Goal: Book appointment/travel/reservation

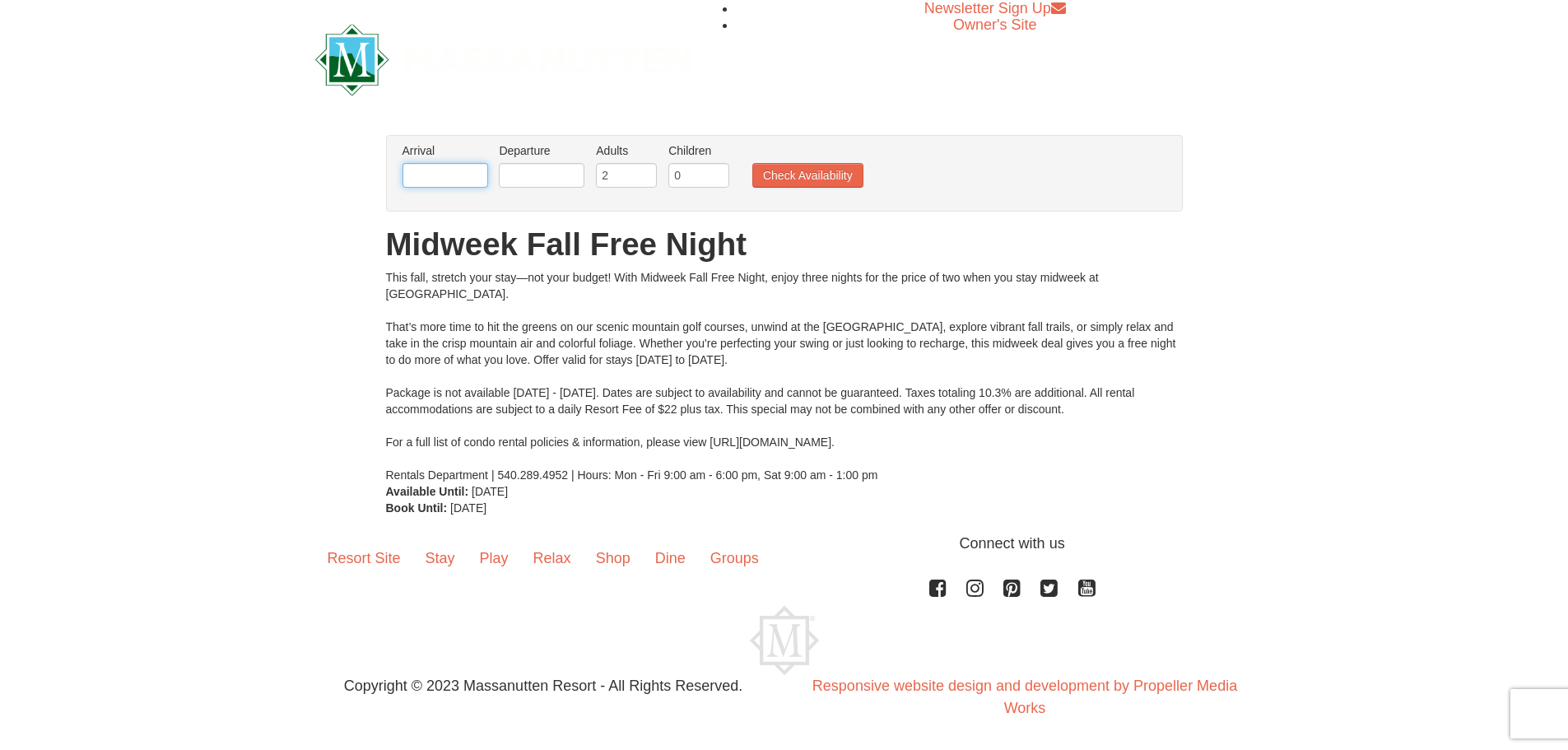
click at [445, 174] on input "text" at bounding box center [445, 174] width 85 height 24
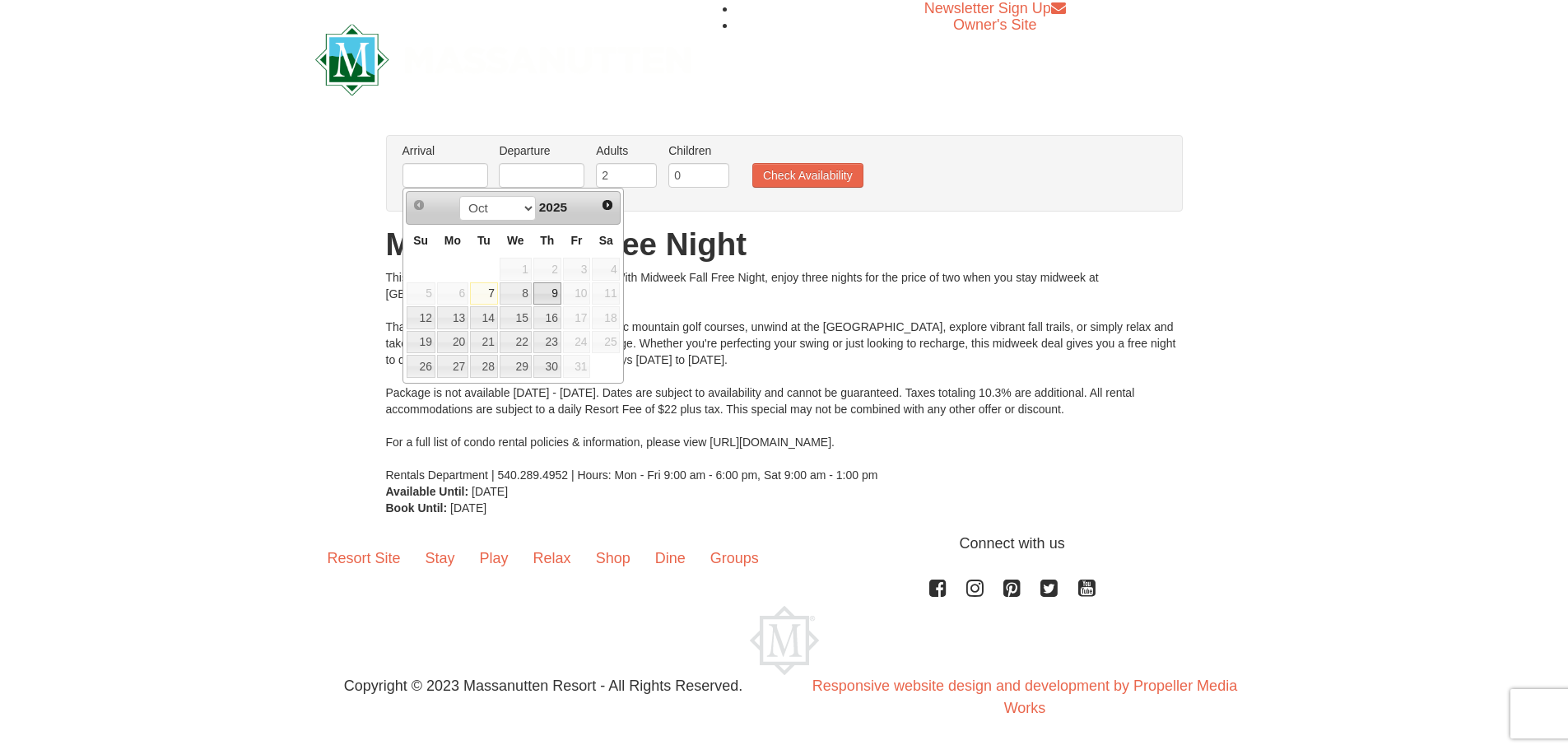
click at [554, 294] on link "9" at bounding box center [547, 294] width 28 height 23
type input "10/09/2025"
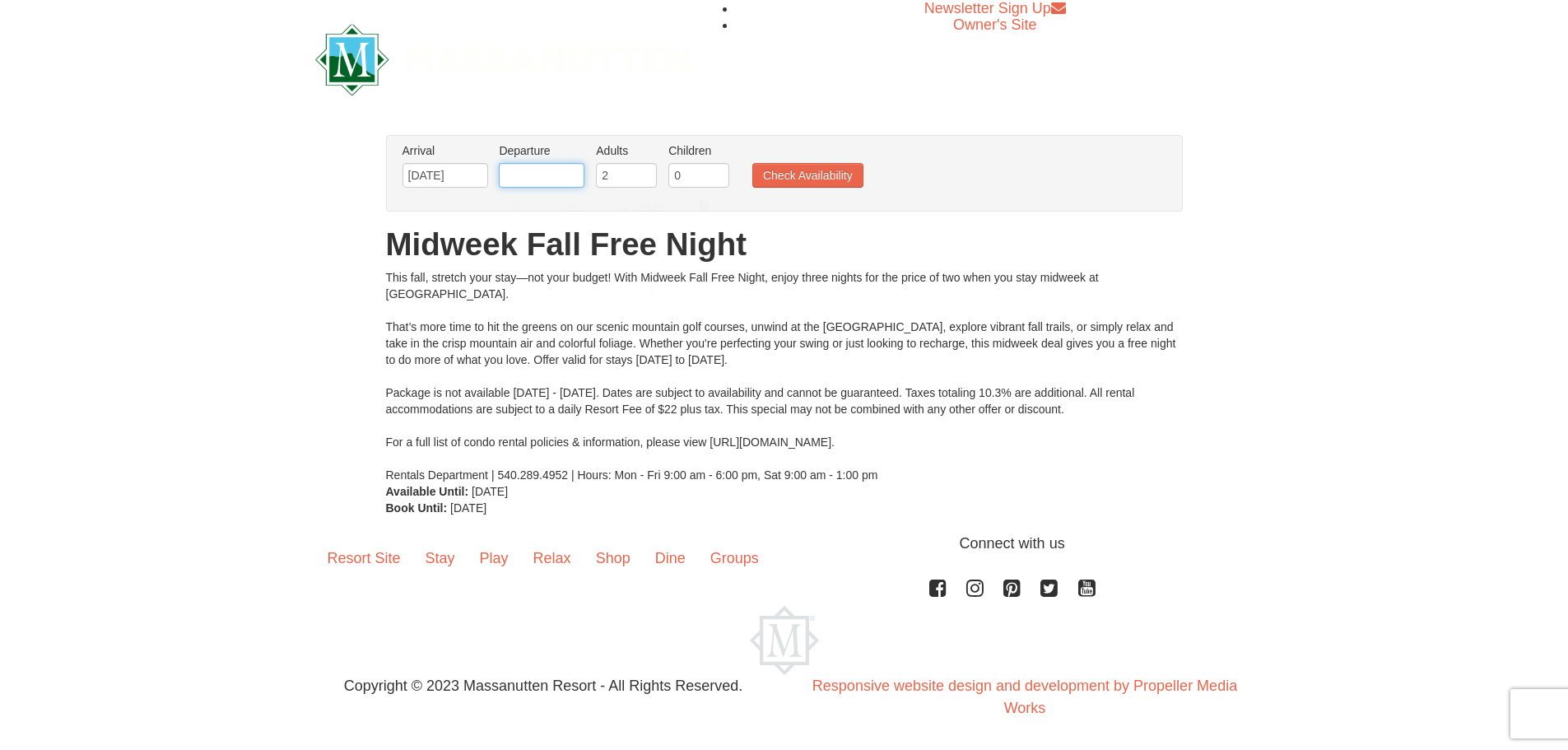
click at [530, 183] on input "text" at bounding box center [542, 174] width 85 height 24
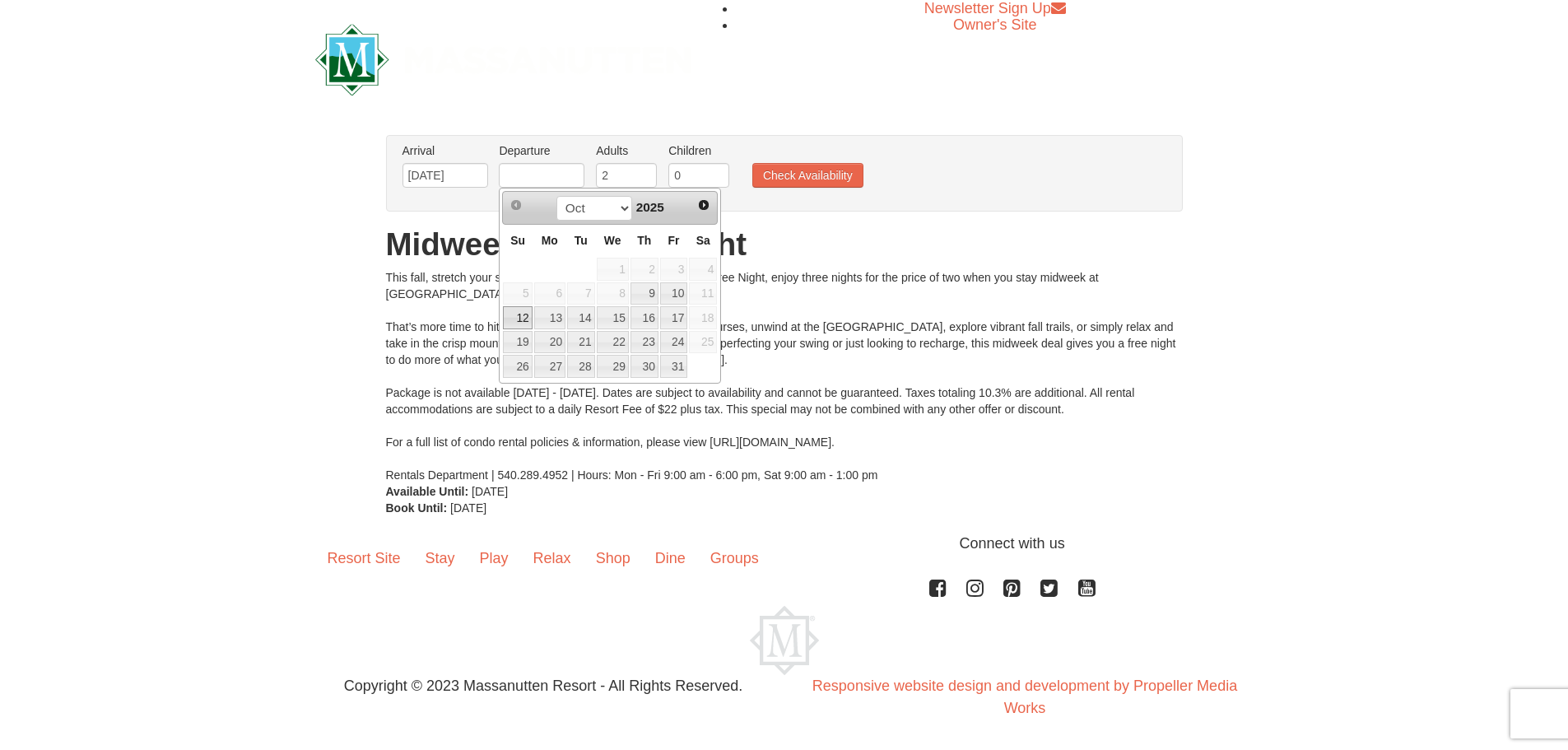
click at [521, 328] on link "12" at bounding box center [517, 317] width 29 height 23
type input "[DATE]"
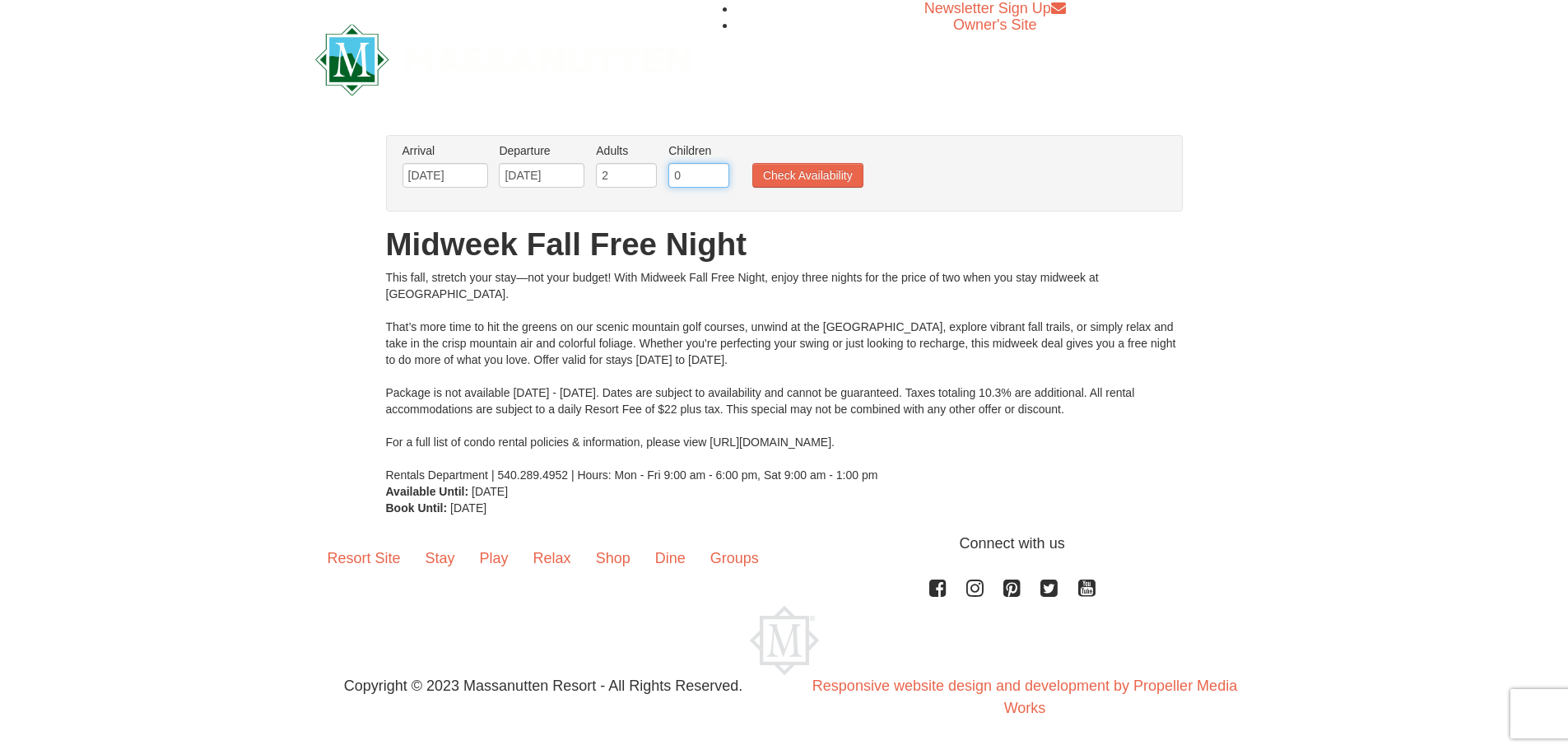
click at [689, 173] on input "0" at bounding box center [699, 174] width 61 height 24
click at [717, 169] on input "1" at bounding box center [699, 174] width 61 height 24
type input "2"
click at [717, 169] on input "2" at bounding box center [699, 174] width 61 height 24
click at [824, 183] on button "Check Availability" at bounding box center [808, 174] width 112 height 24
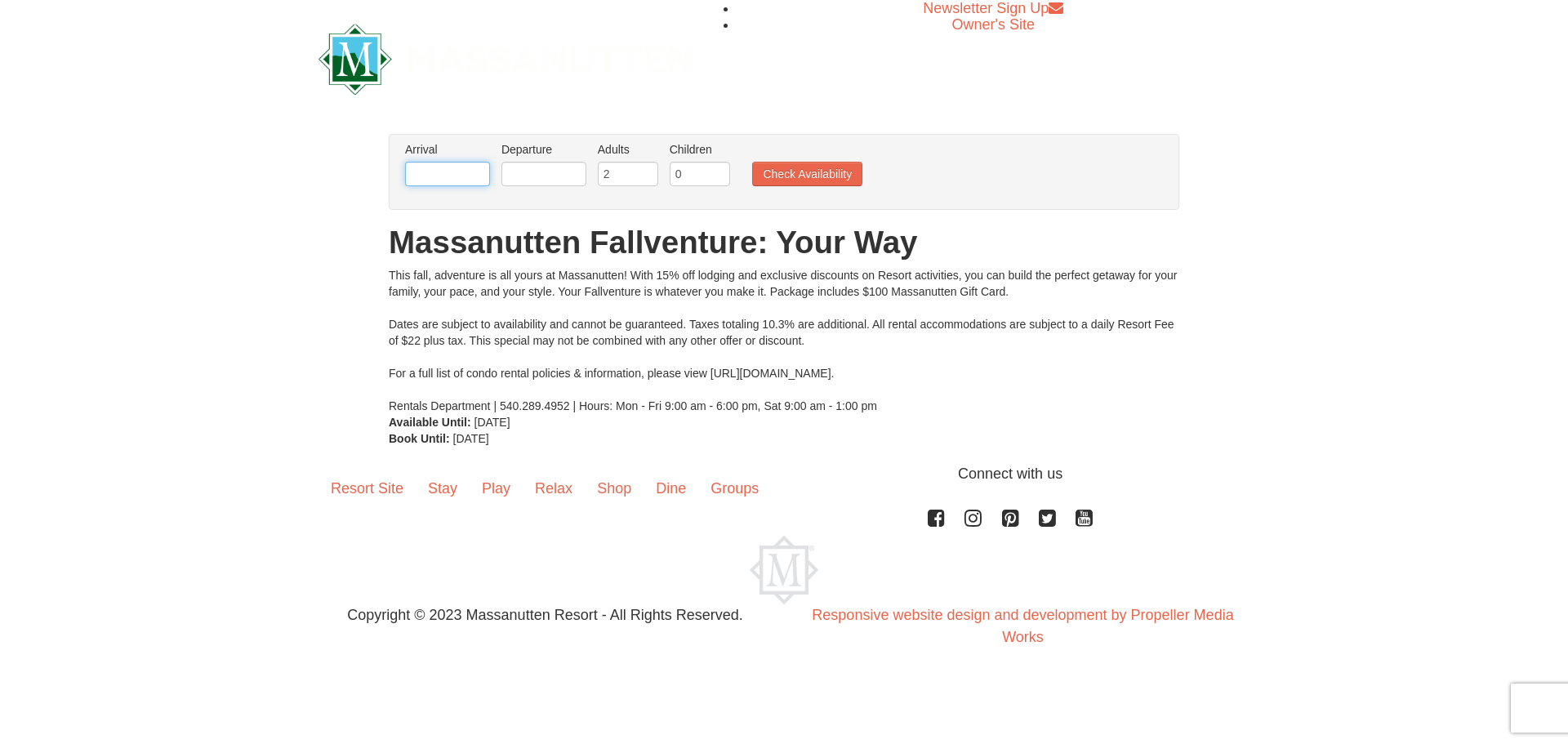
click at [441, 172] on input "text" at bounding box center [447, 173] width 85 height 24
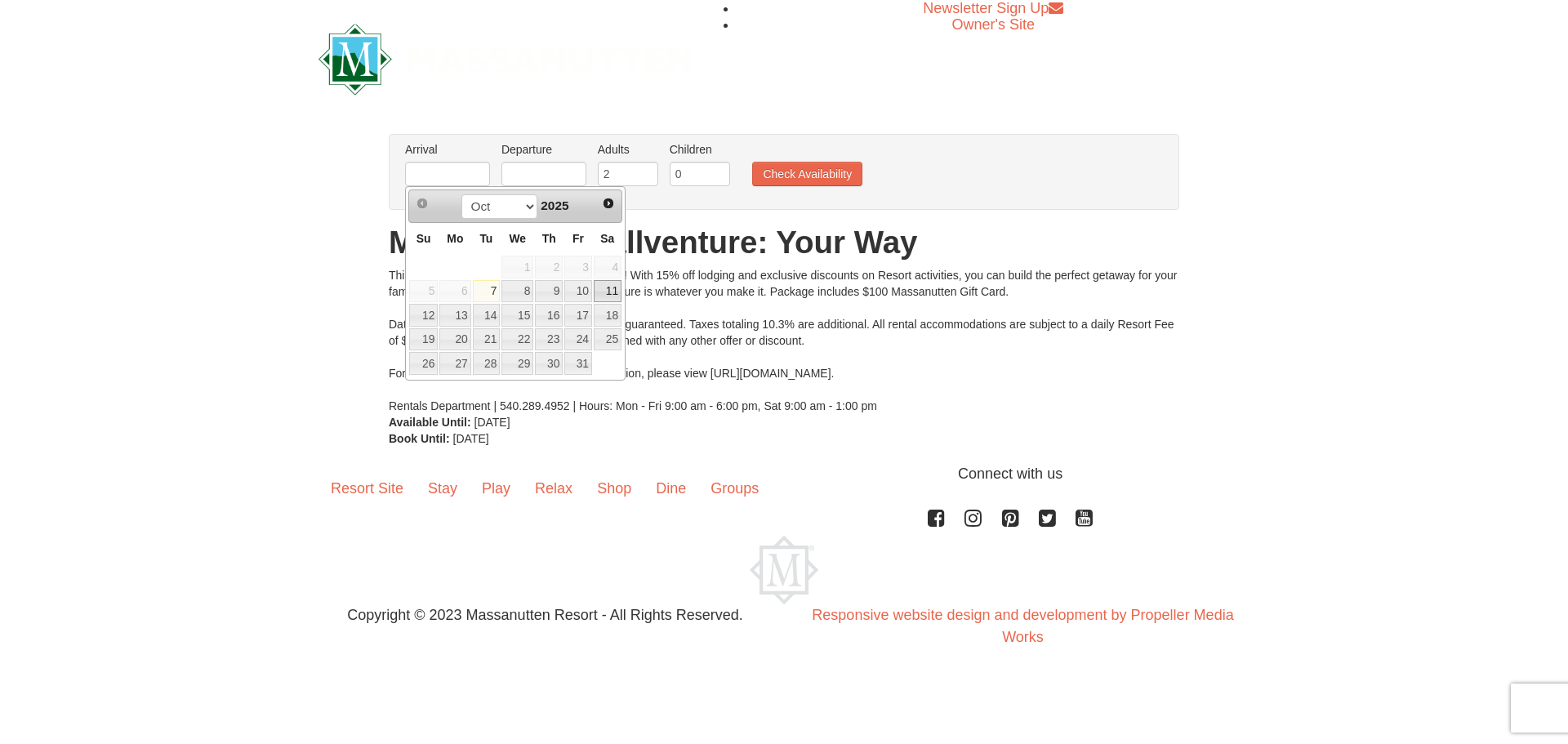
click at [606, 293] on link "11" at bounding box center [607, 292] width 28 height 23
type input "[DATE]"
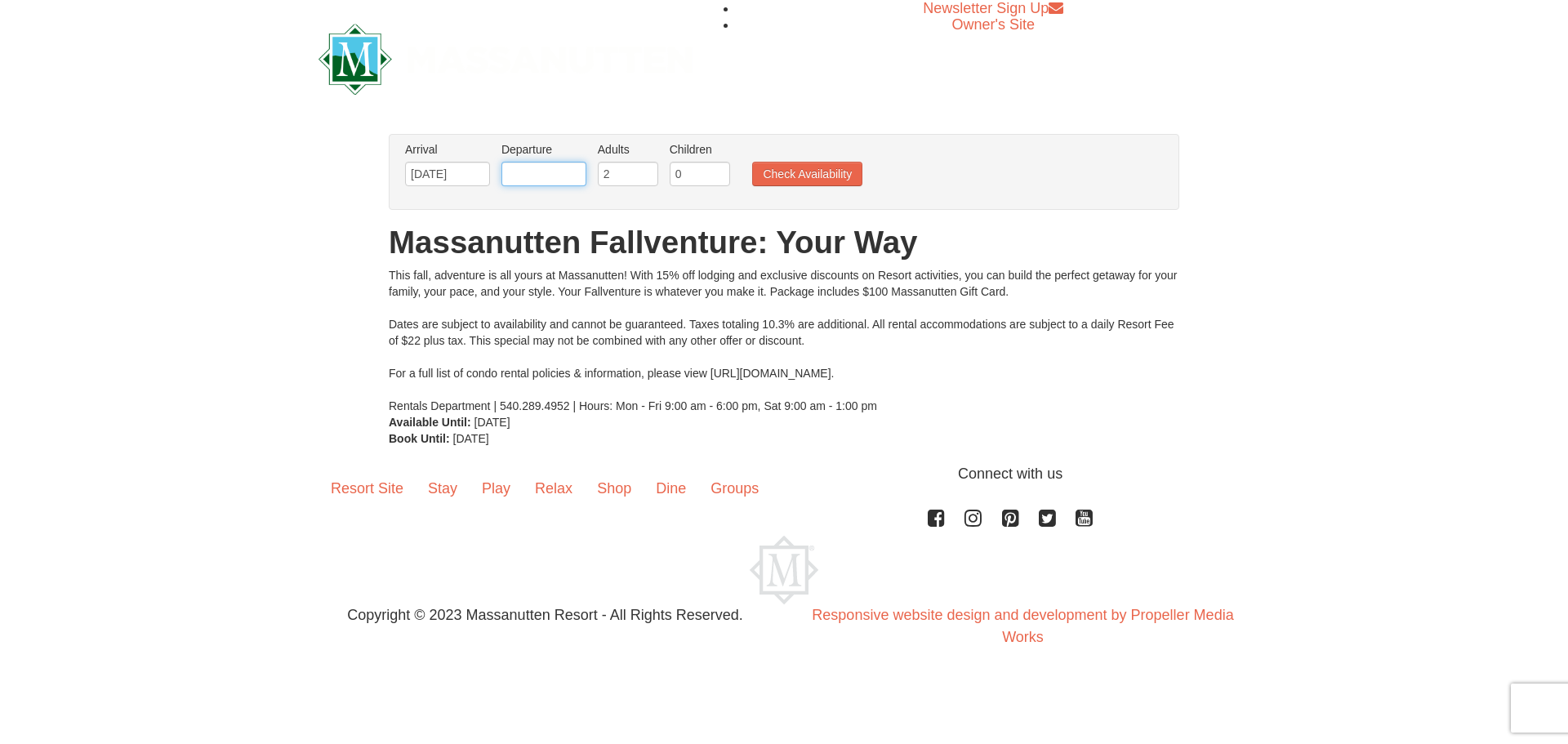
click at [568, 178] on input "text" at bounding box center [543, 173] width 85 height 24
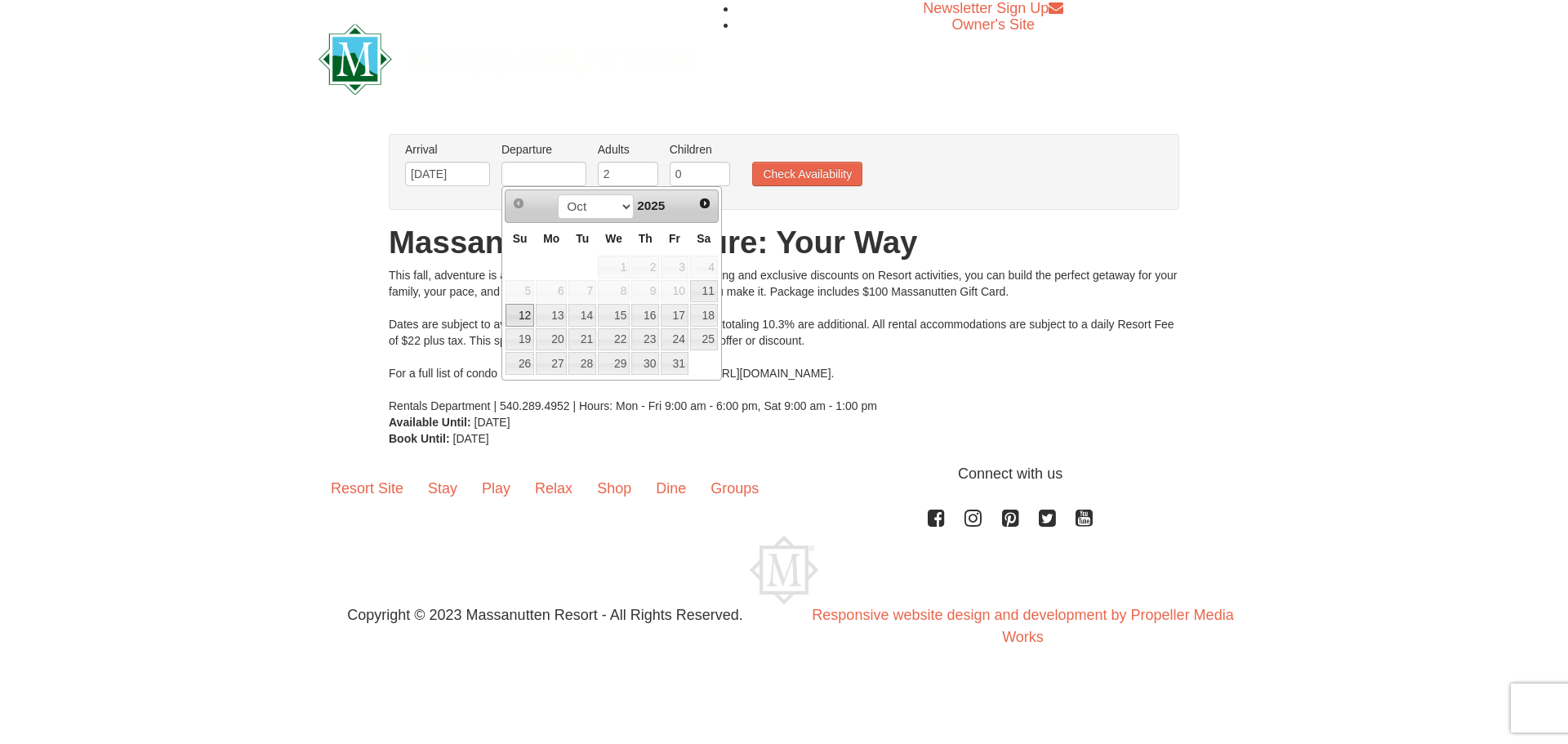
click at [522, 314] on link "12" at bounding box center [519, 315] width 29 height 23
type input "[DATE]"
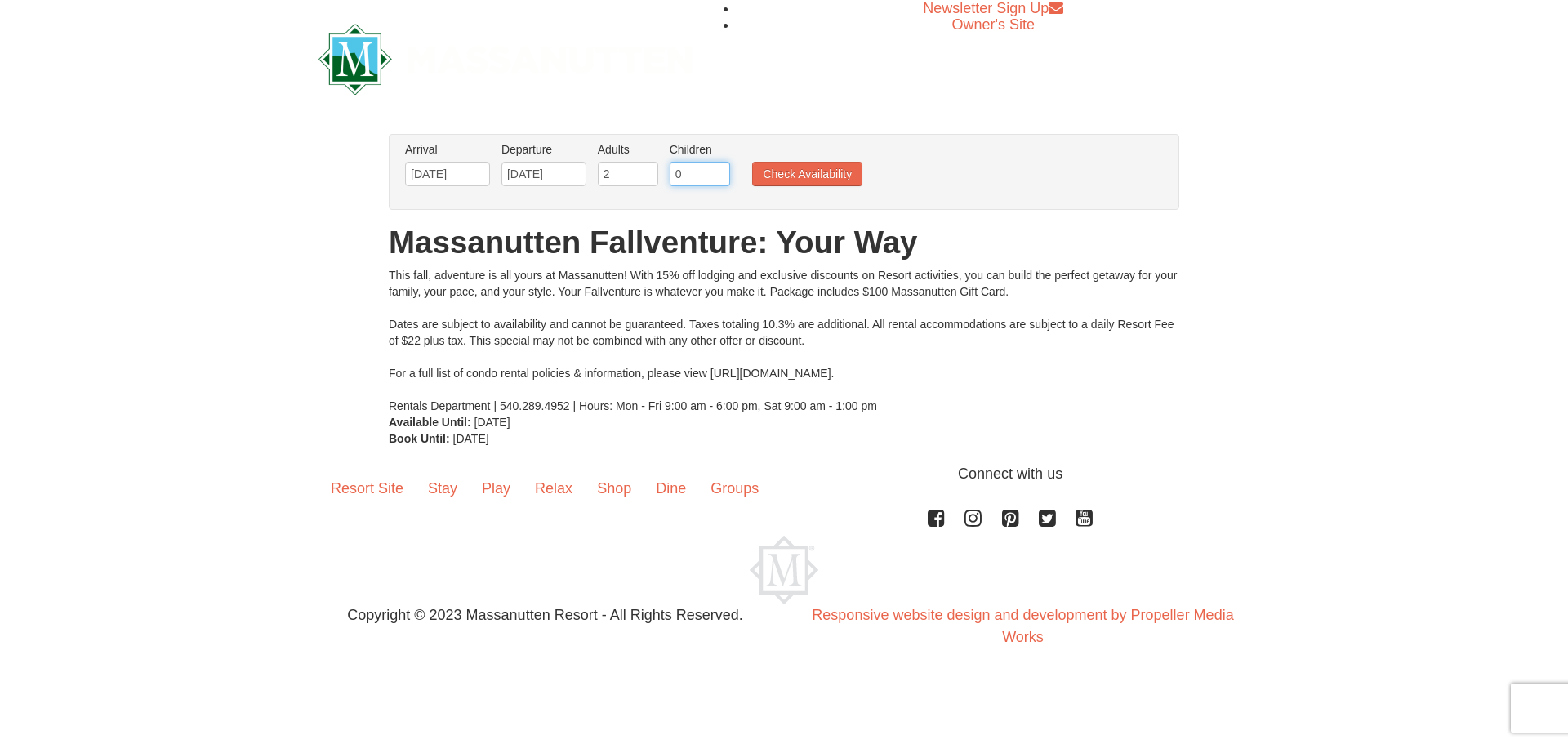
click at [709, 178] on input "0" at bounding box center [700, 173] width 61 height 24
click at [725, 172] on input "0" at bounding box center [700, 173] width 61 height 24
click at [717, 171] on input "1" at bounding box center [700, 173] width 61 height 24
click at [717, 171] on input "2" at bounding box center [700, 173] width 61 height 24
click at [717, 171] on input "3" at bounding box center [700, 173] width 61 height 24
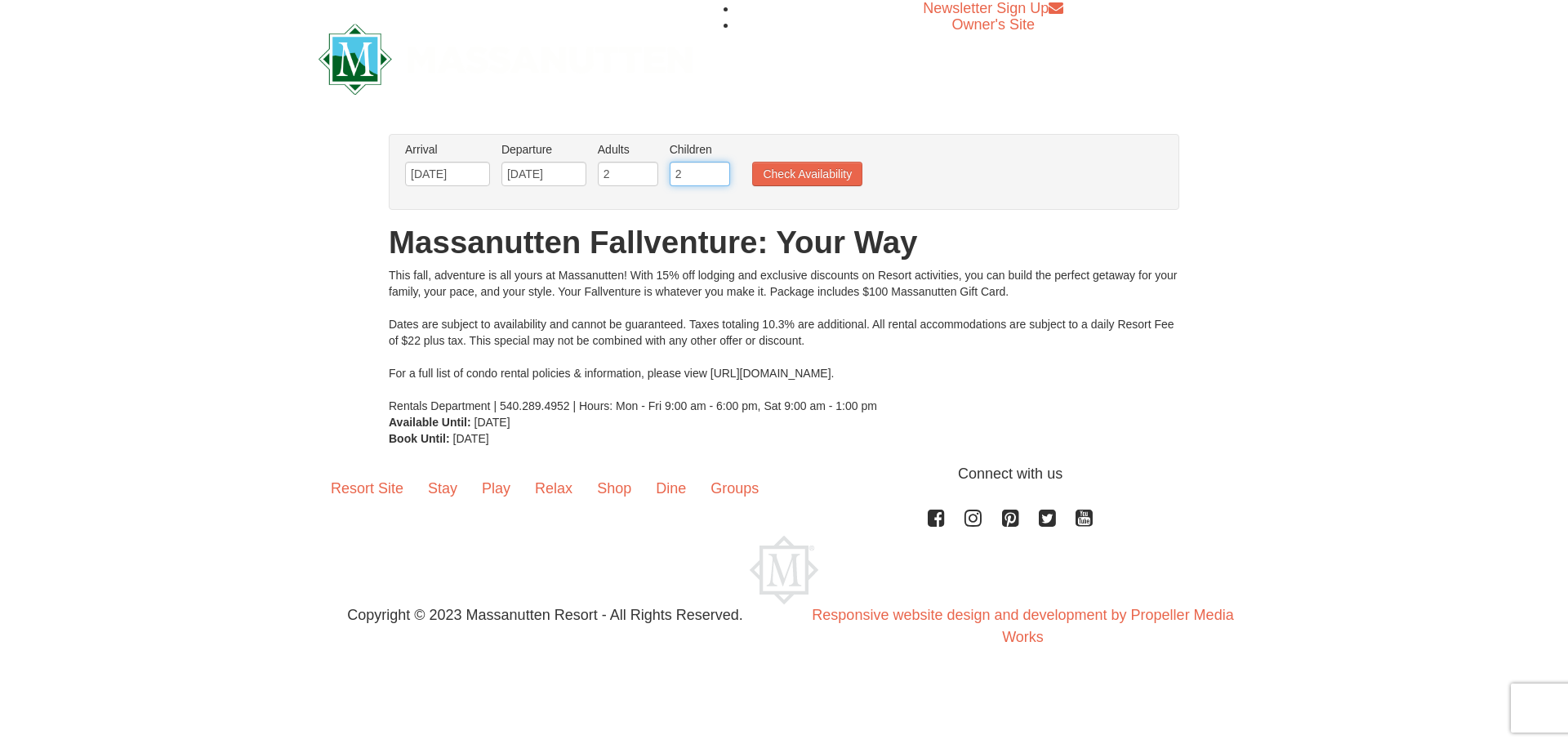
type input "2"
click at [718, 180] on input "2" at bounding box center [700, 173] width 61 height 24
click at [805, 178] on button "Check Availability" at bounding box center [808, 173] width 111 height 24
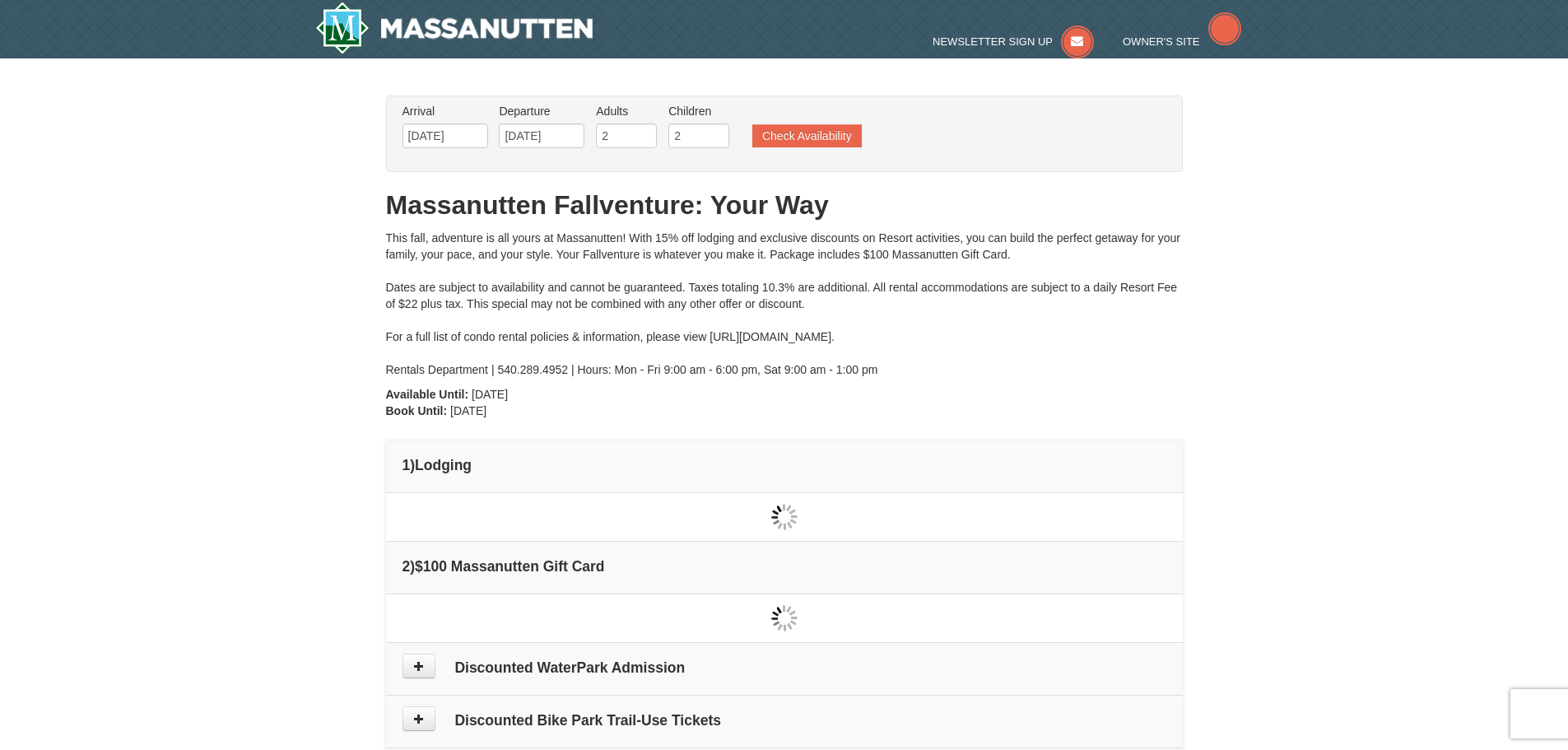
type input "[DATE]"
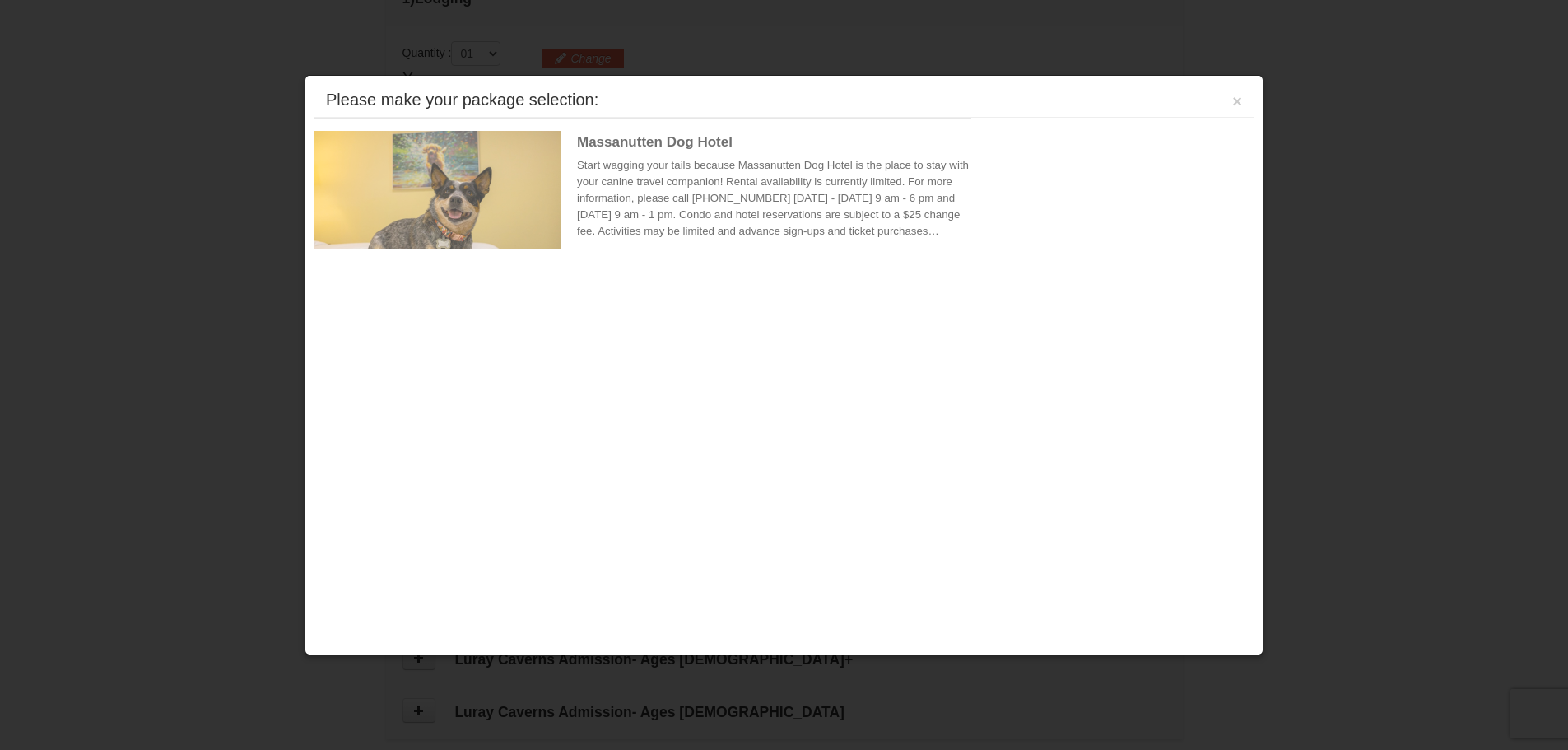
scroll to position [504, 0]
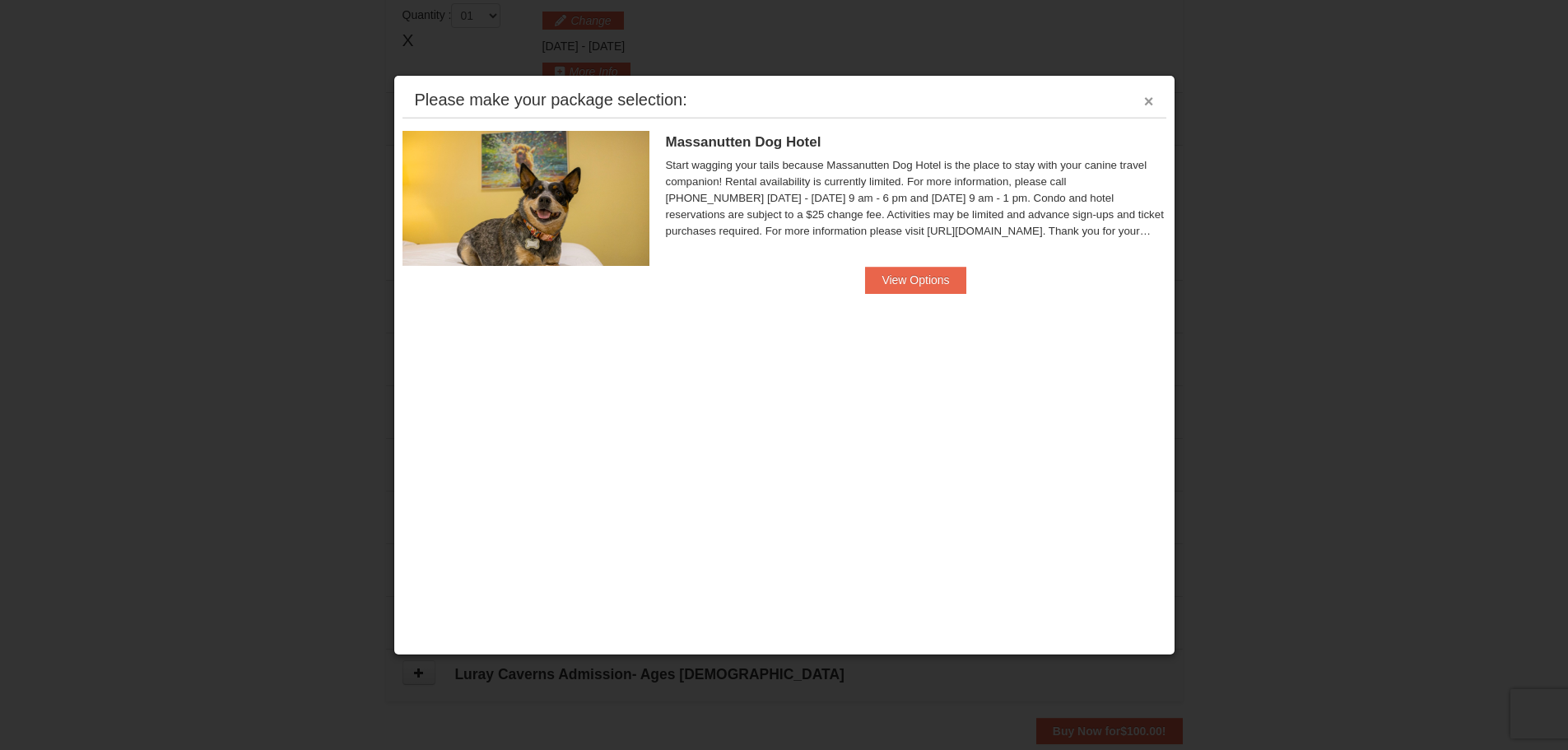
click at [1150, 103] on button "×" at bounding box center [1149, 101] width 10 height 16
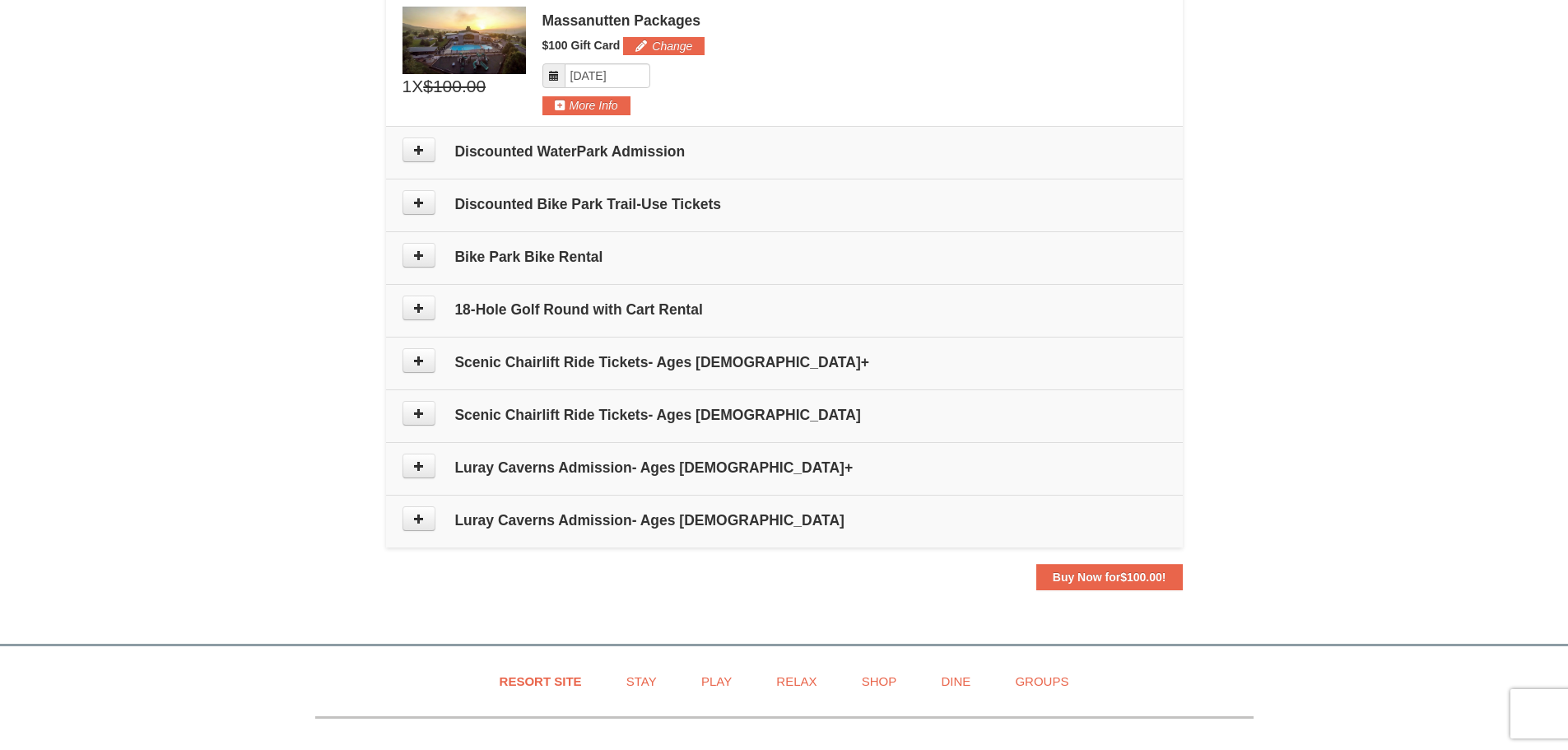
scroll to position [658, 0]
click at [410, 140] on button at bounding box center [419, 148] width 33 height 24
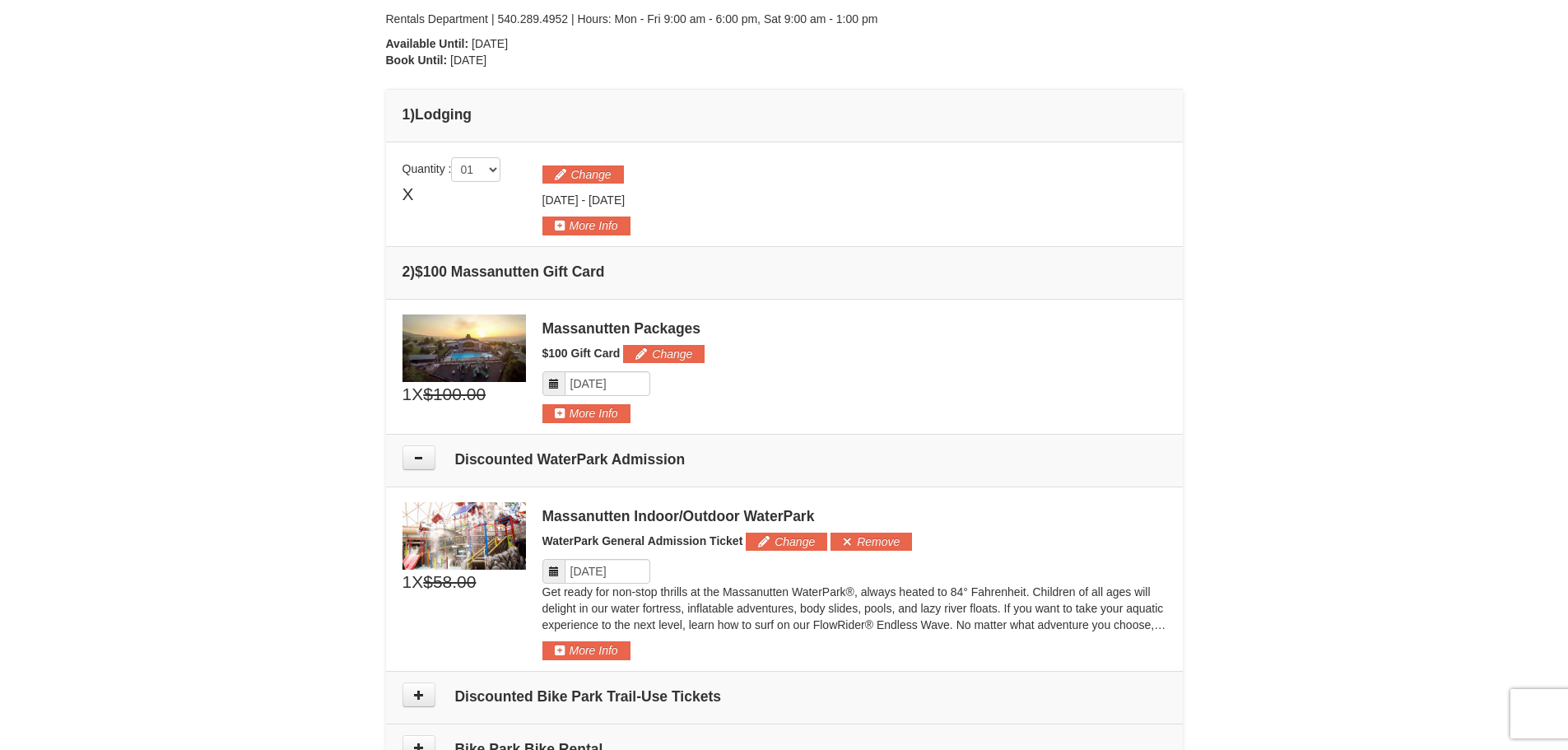
scroll to position [372, 0]
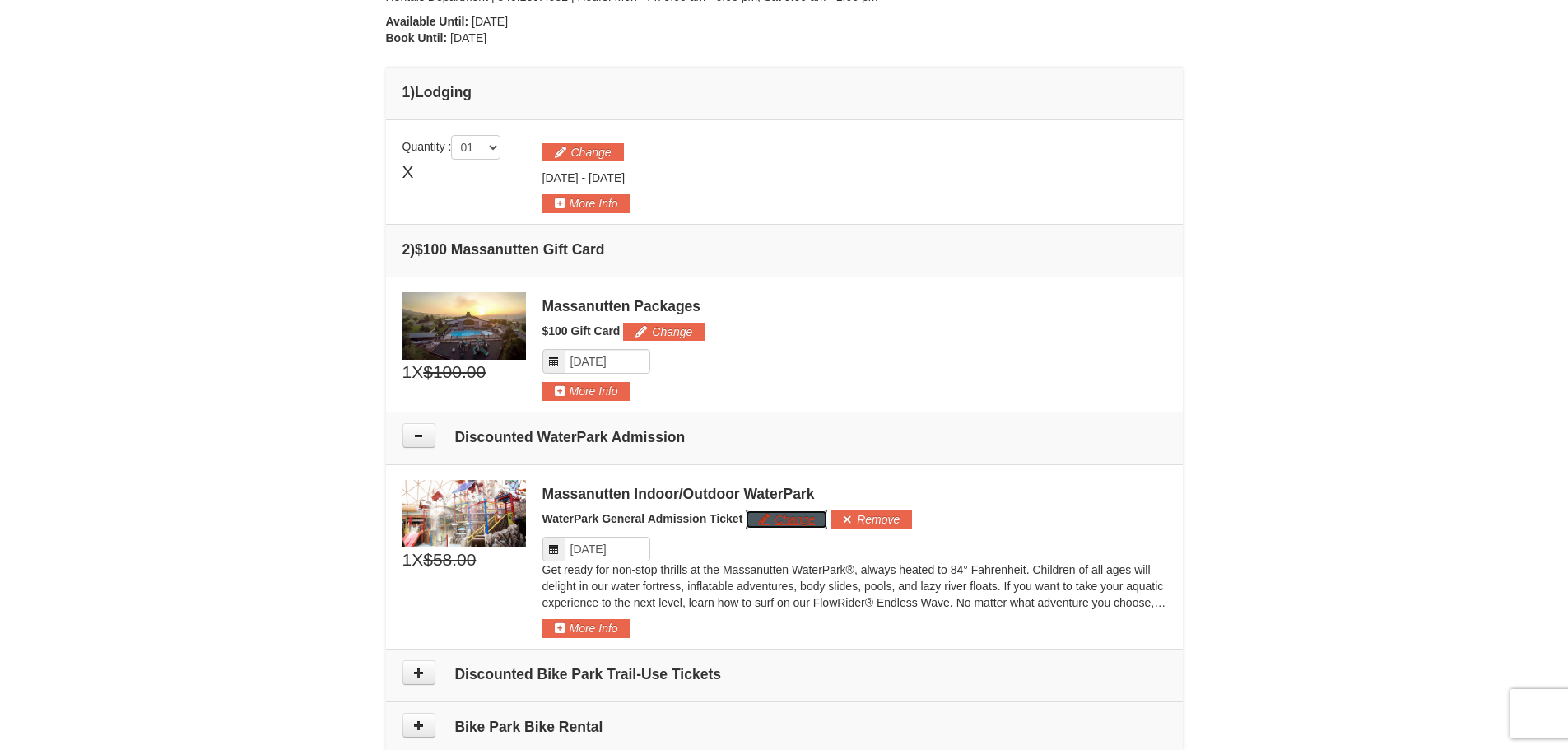
click at [788, 522] on button "Change" at bounding box center [786, 519] width 82 height 18
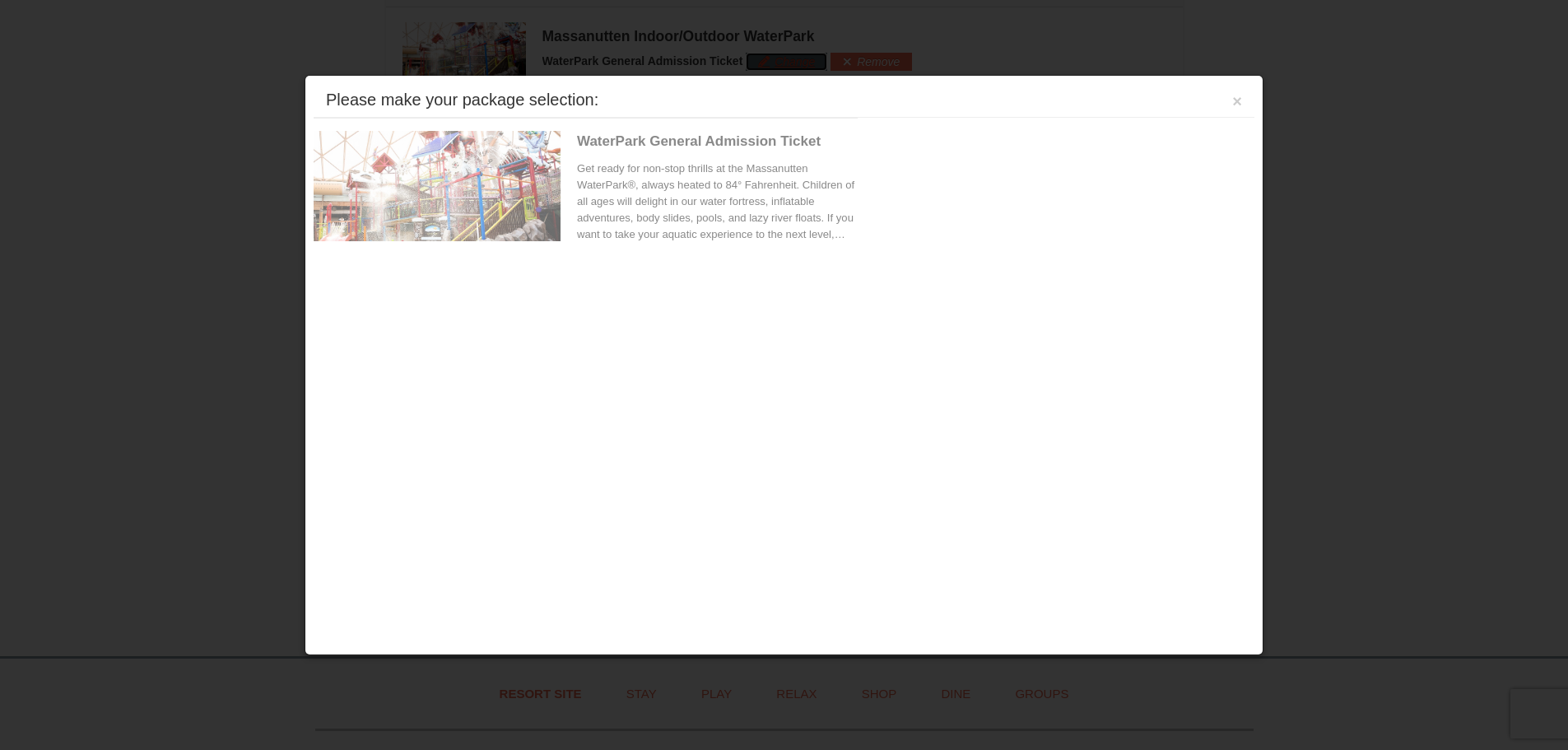
scroll to position [852, 0]
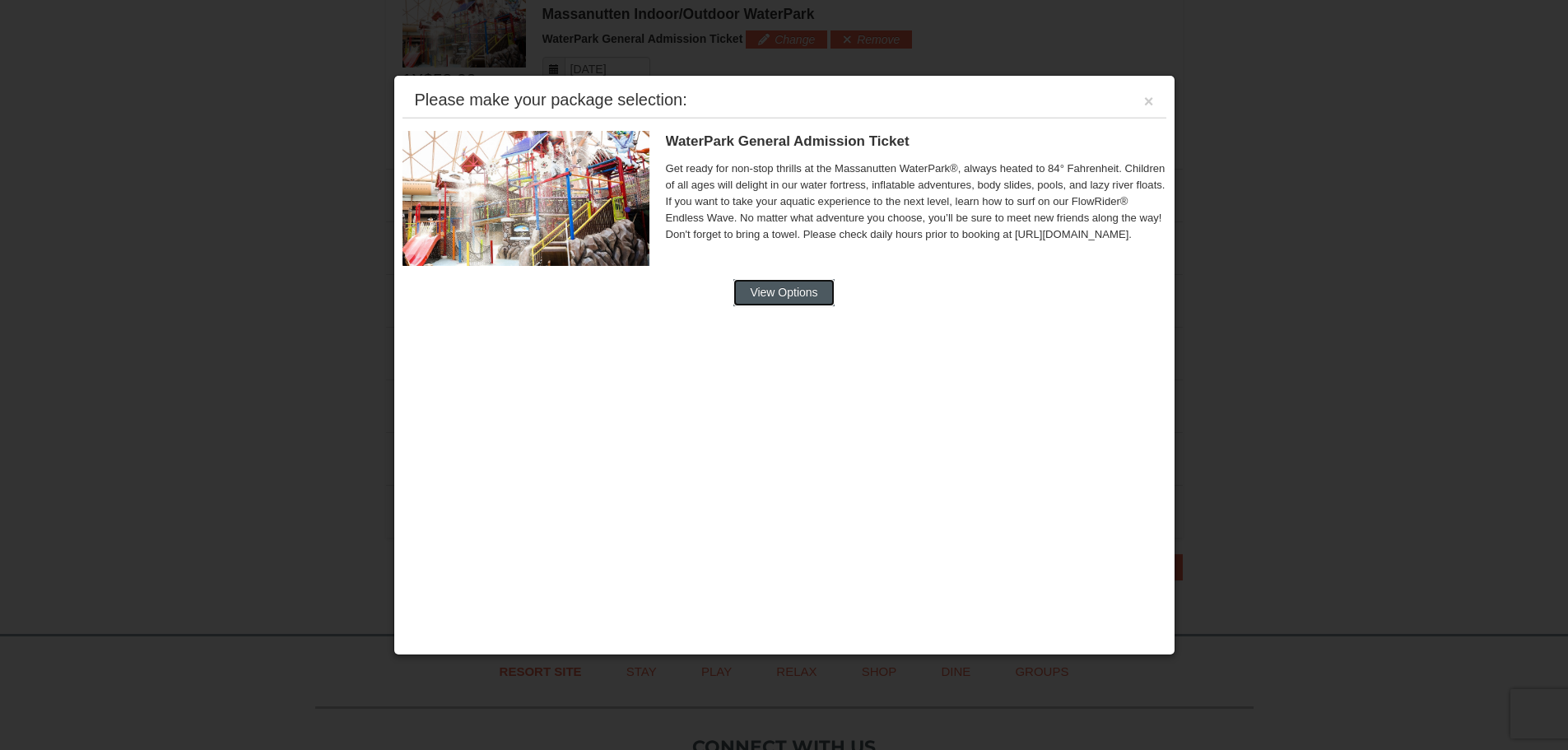
click at [764, 299] on button "View Options" at bounding box center [784, 291] width 101 height 26
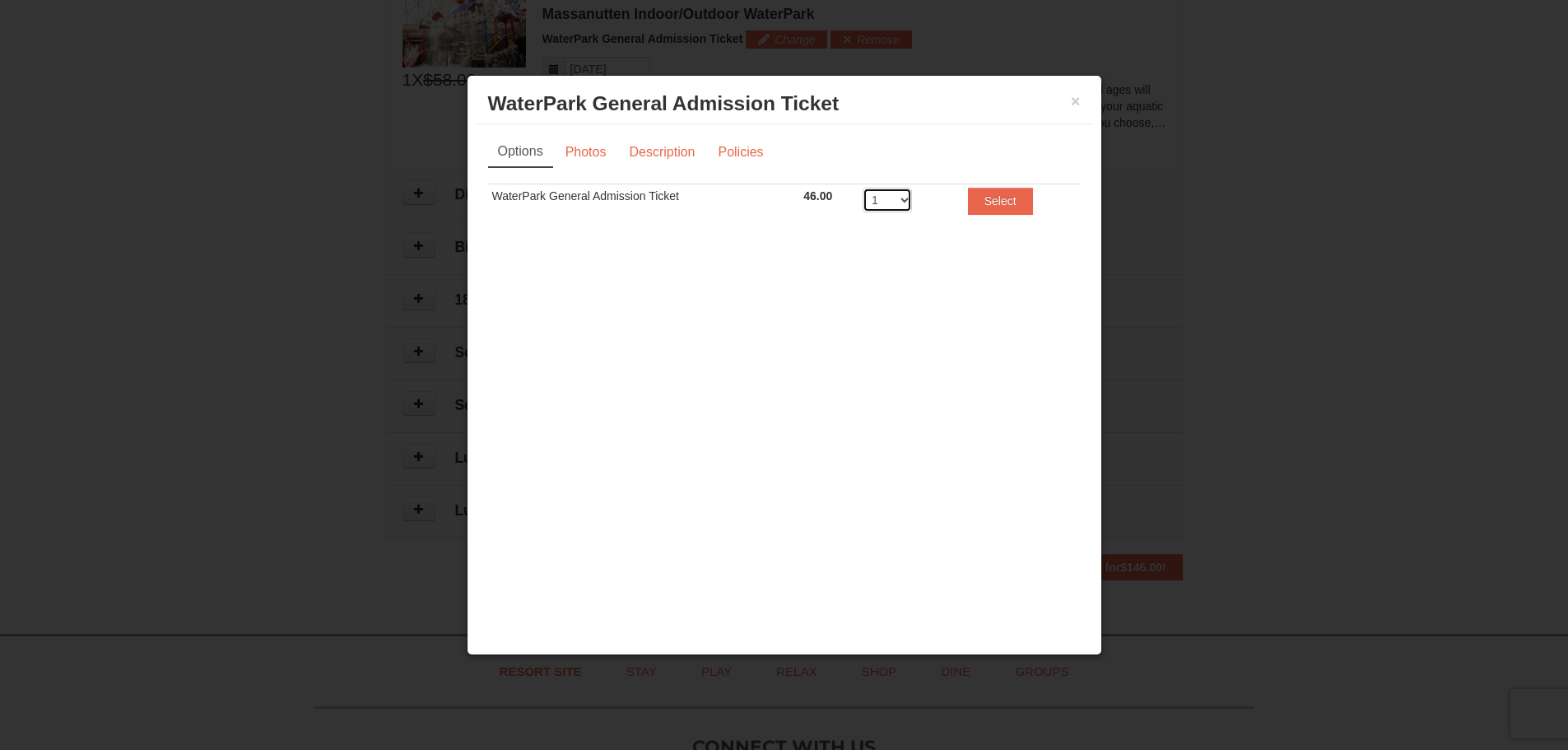
click at [907, 203] on select "1 2 3 4 5 6 7 8" at bounding box center [887, 200] width 49 height 24
select select "3"
click at [863, 188] on select "1 2 3 4 5 6 7 8" at bounding box center [887, 200] width 49 height 24
click at [1077, 101] on button "×" at bounding box center [1076, 101] width 10 height 16
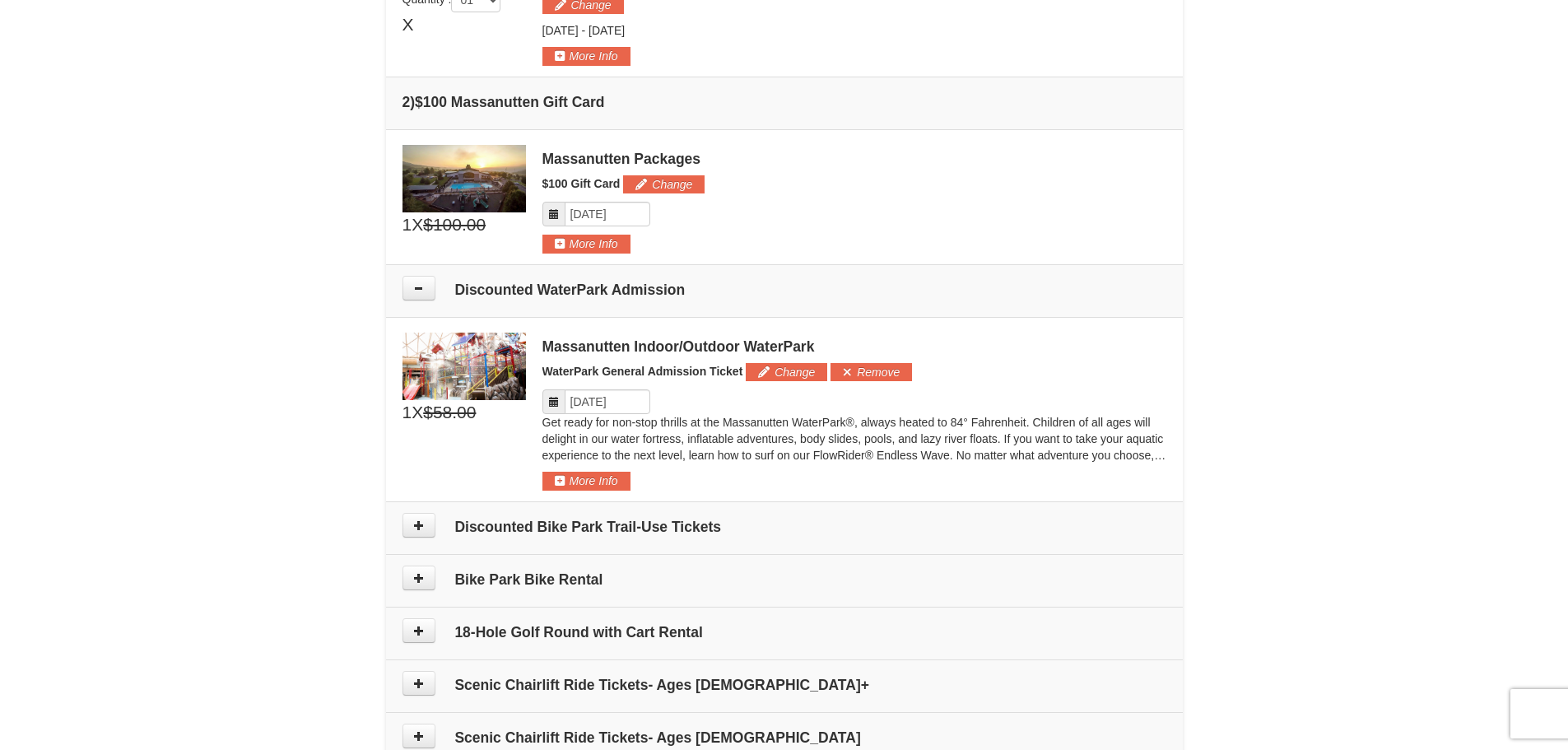
scroll to position [276, 0]
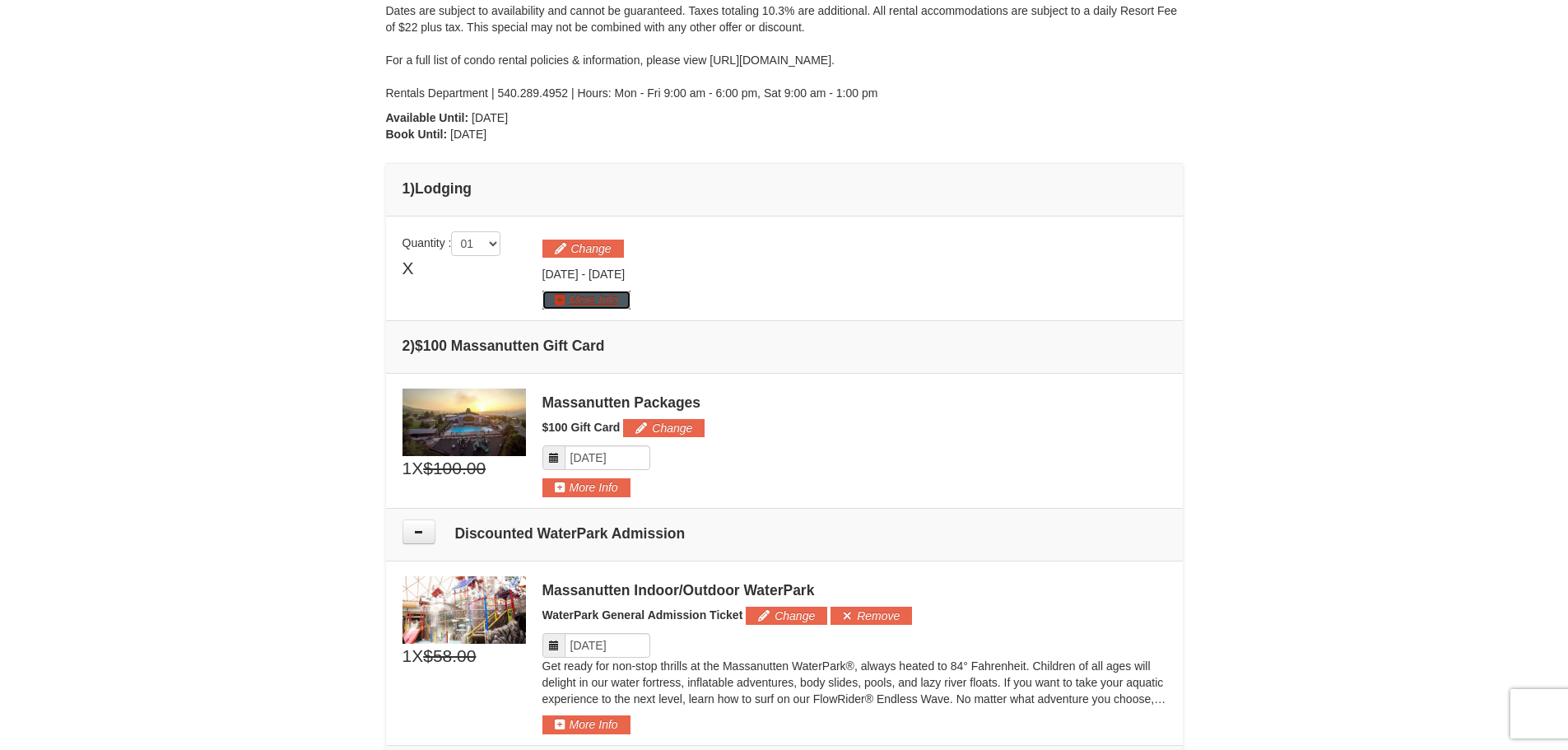
click at [586, 306] on button "More Info" at bounding box center [587, 299] width 88 height 18
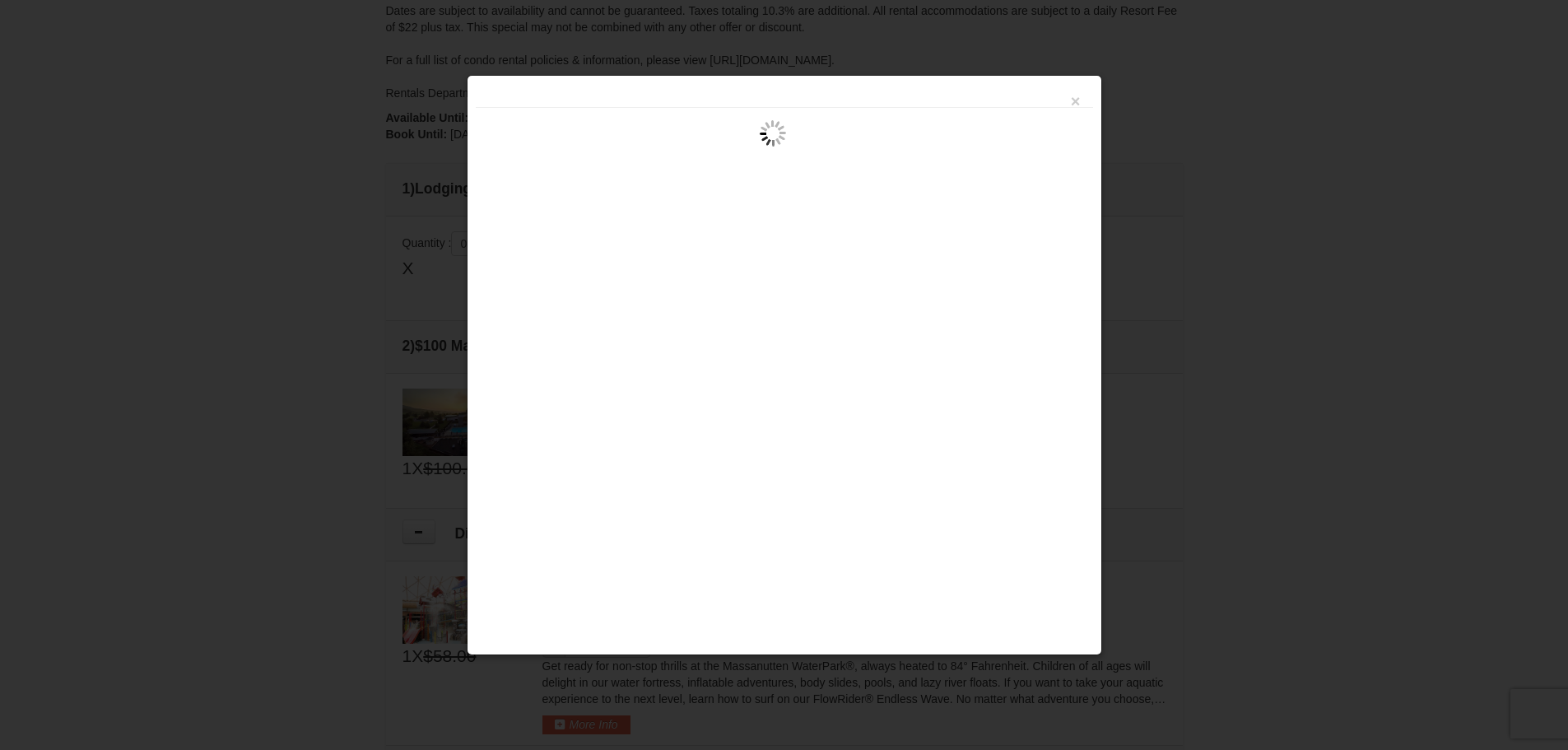
click at [1096, 87] on div "×" at bounding box center [784, 364] width 635 height 580
click at [1076, 102] on button "×" at bounding box center [1076, 101] width 10 height 16
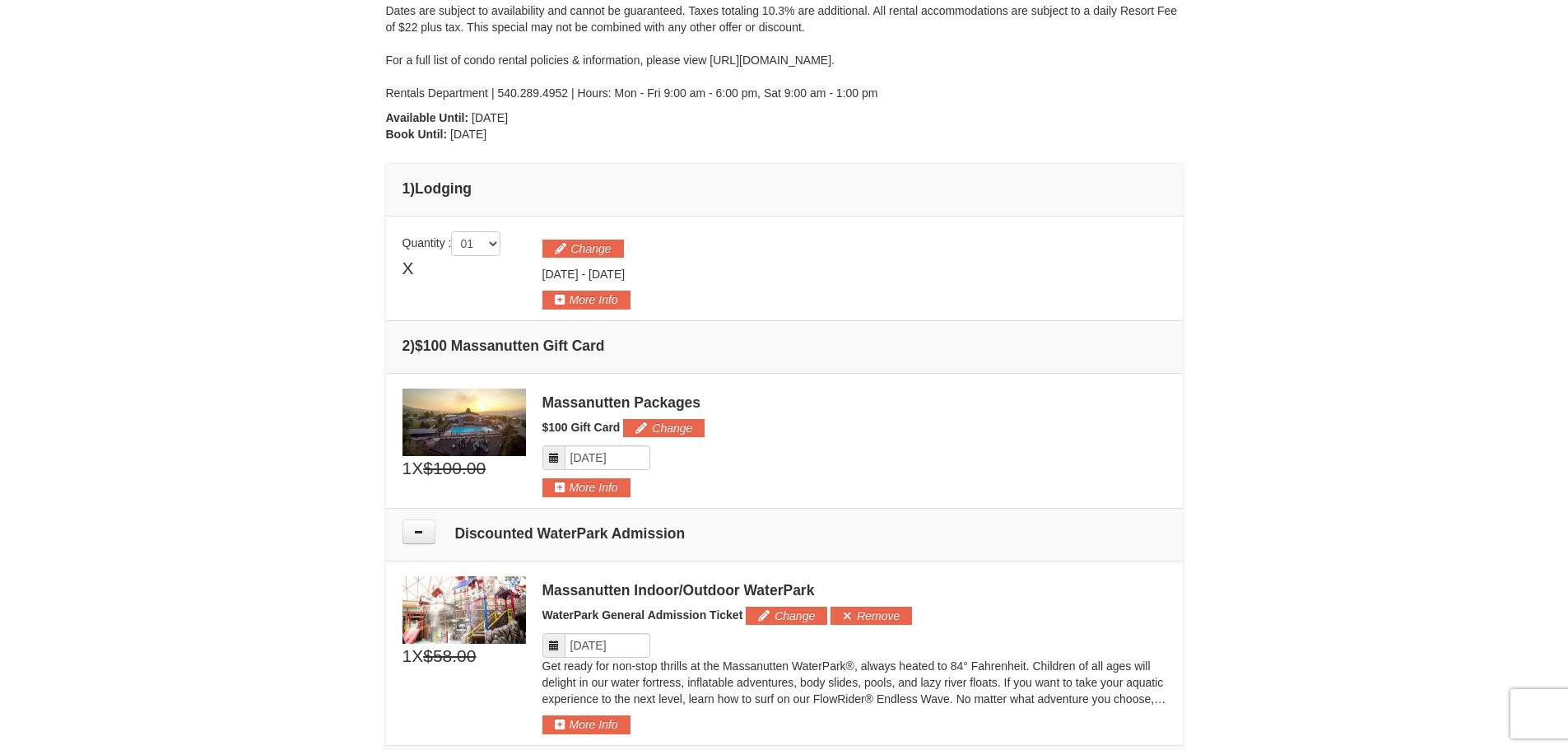
scroll to position [0, 0]
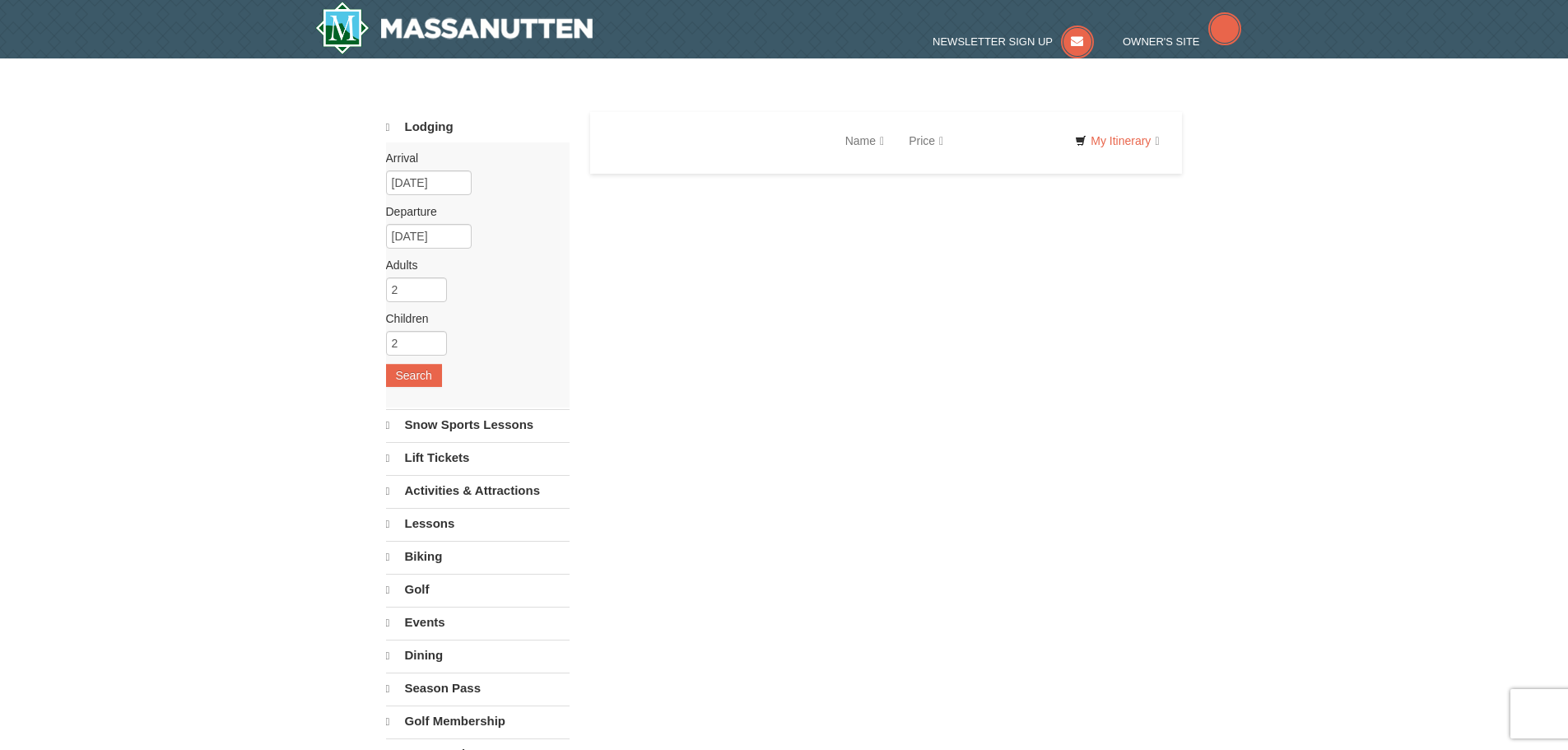
select select "10"
